Goal: Information Seeking & Learning: Learn about a topic

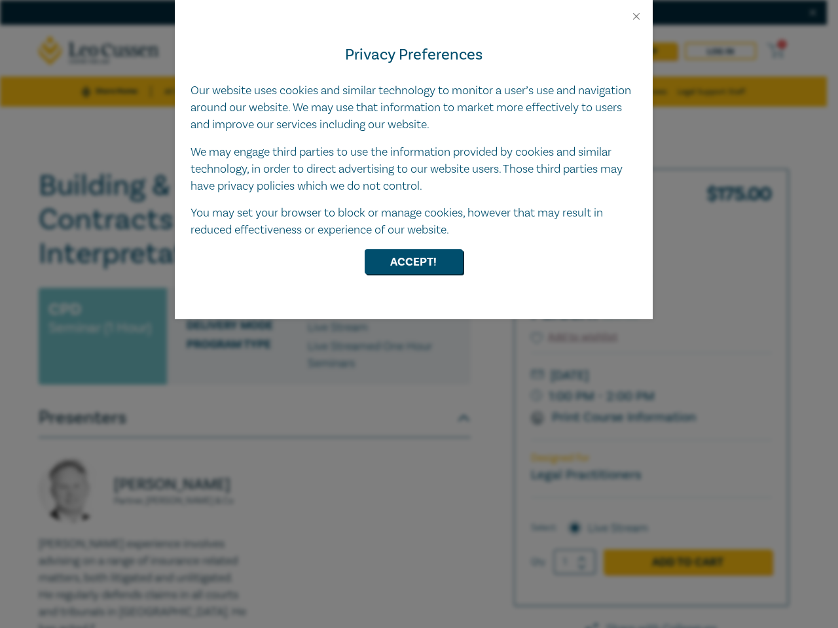
click at [419, 314] on div "Privacy Preferences Our website uses cookies and similar technology to monitor …" at bounding box center [414, 170] width 478 height 297
click at [636, 16] on button "Close" at bounding box center [636, 16] width 12 height 12
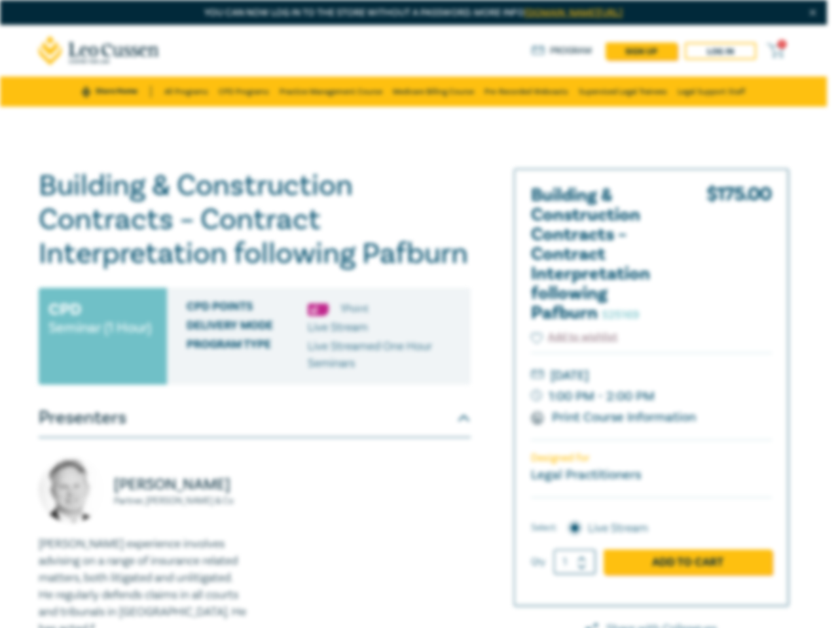
click at [414, 262] on h1 "Building & Construction Contracts – Contract Interpretation following Pafburn S…" at bounding box center [255, 220] width 432 height 102
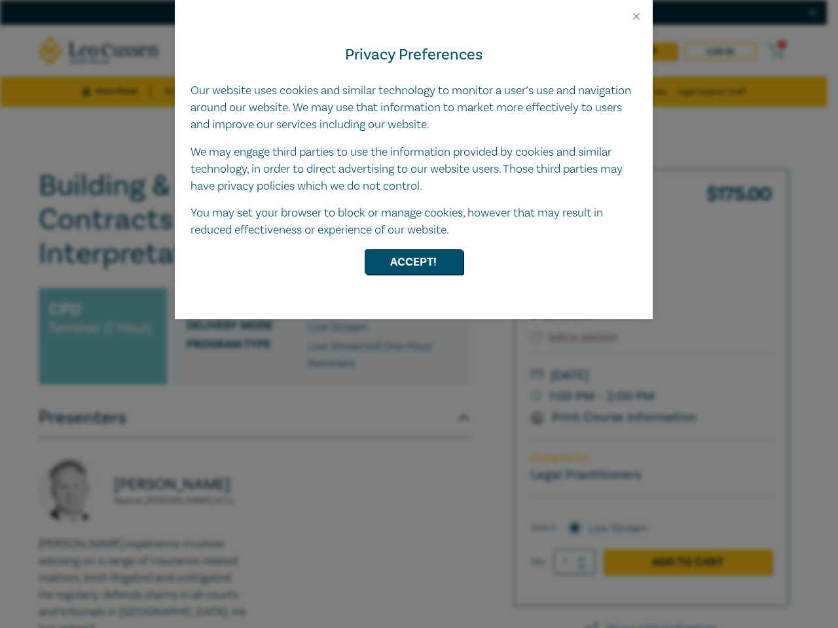
click at [419, 314] on div "Privacy Preferences Our website uses cookies and similar technology to monitor …" at bounding box center [414, 170] width 478 height 297
click at [636, 16] on button "Close" at bounding box center [636, 16] width 12 height 12
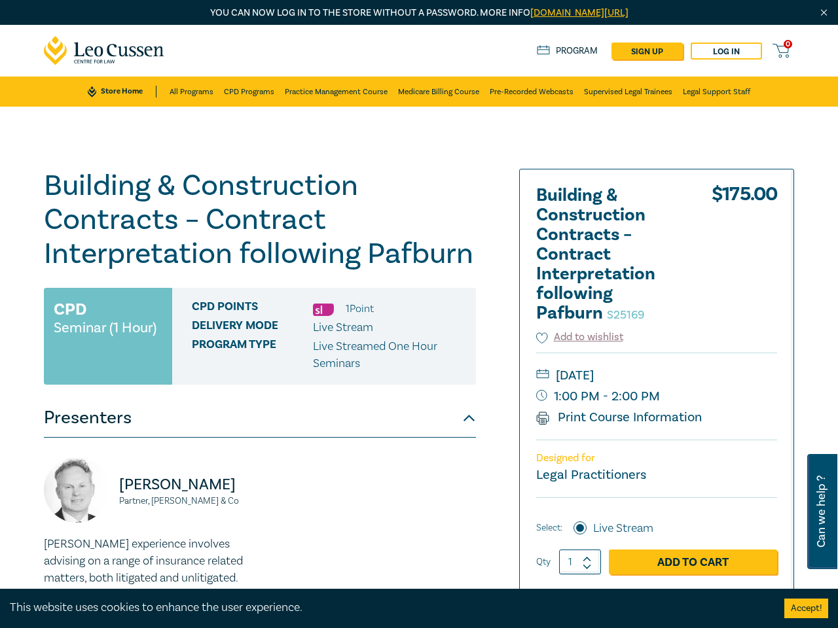
click at [414, 262] on h1 "Building & Construction Contracts – Contract Interpretation following Pafburn S…" at bounding box center [260, 220] width 432 height 102
